Goal: Task Accomplishment & Management: Manage account settings

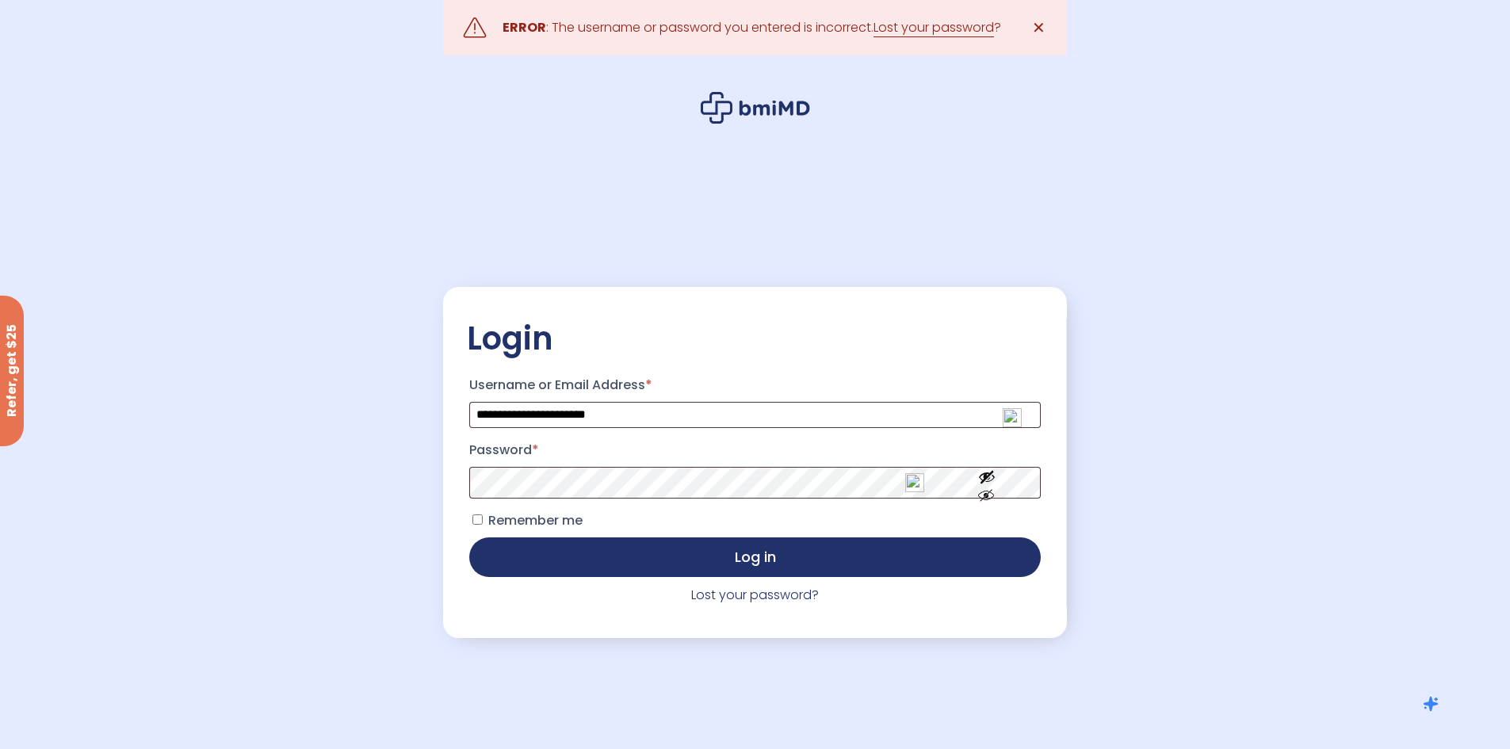
click at [823, 466] on p "Password *" at bounding box center [754, 468] width 575 height 66
click at [469, 537] on button "Log in" at bounding box center [754, 557] width 571 height 40
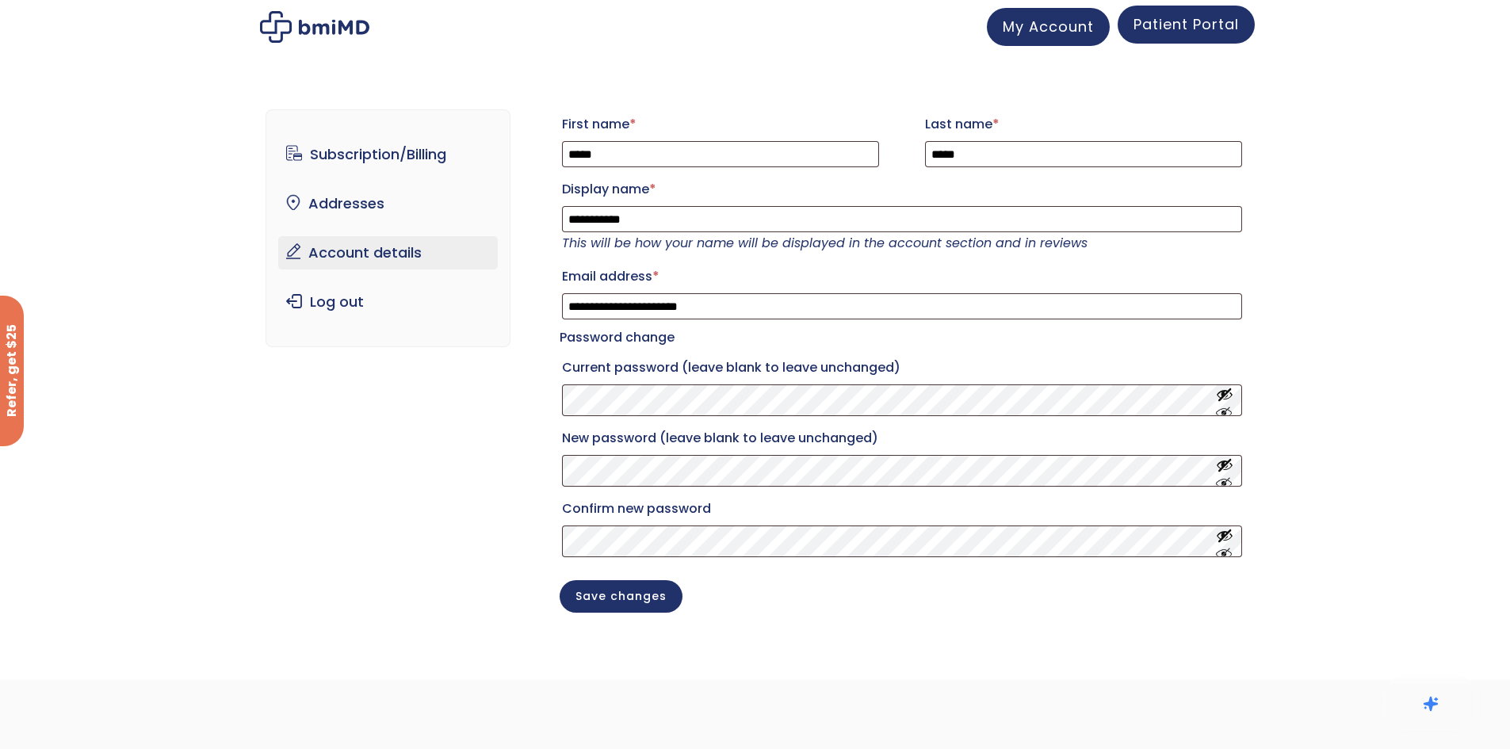
click at [1174, 19] on span "Patient Portal" at bounding box center [1185, 24] width 105 height 20
